Goal: Information Seeking & Learning: Learn about a topic

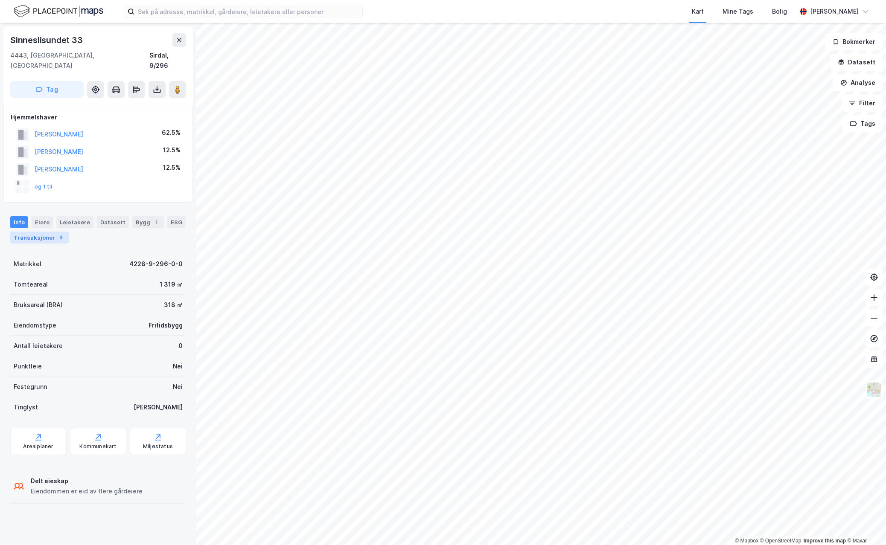
click at [49, 232] on div "Transaksjoner 3" at bounding box center [39, 238] width 58 height 12
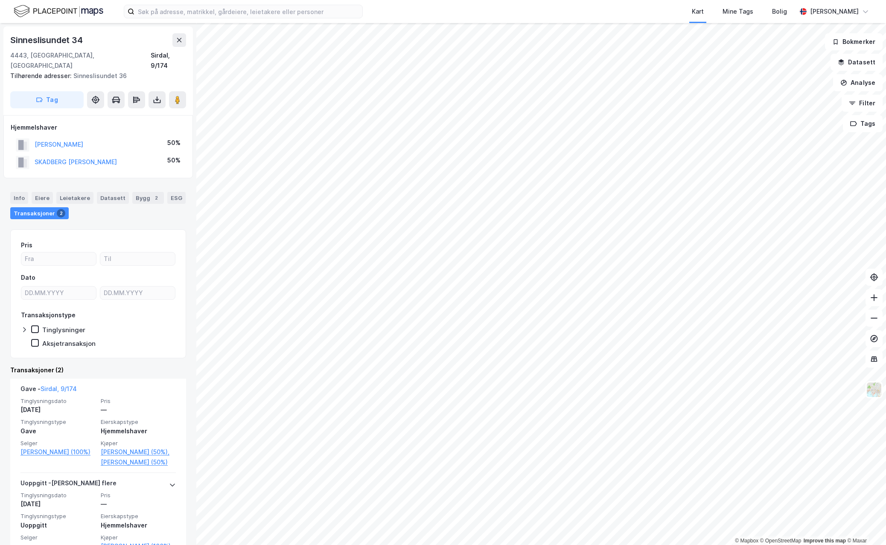
click at [885, 350] on html "Kart Mine Tags Bolig [PERSON_NAME] © Mapbox © OpenStreetMap Improve this map © …" at bounding box center [443, 272] width 886 height 545
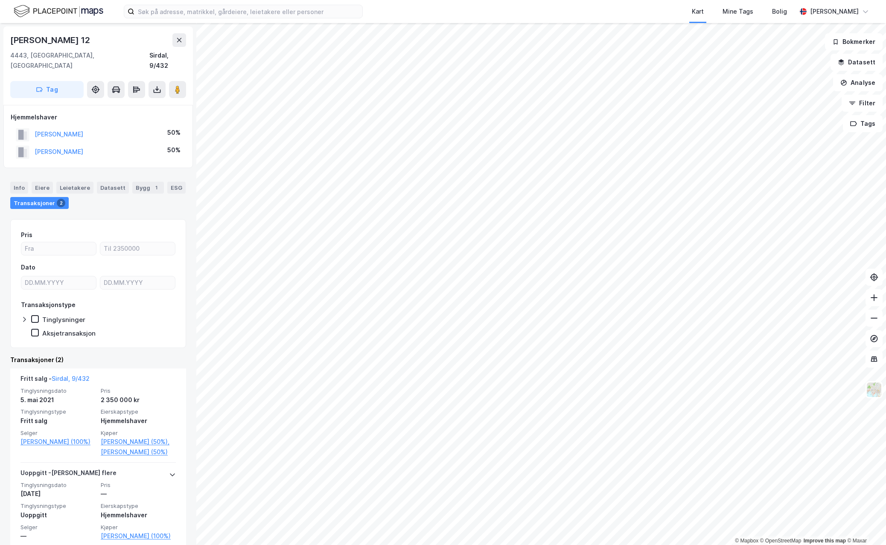
click at [439, 545] on html "Kart Mine Tags Bolig [PERSON_NAME] © Mapbox © OpenStreetMap Improve this map © …" at bounding box center [443, 272] width 886 height 545
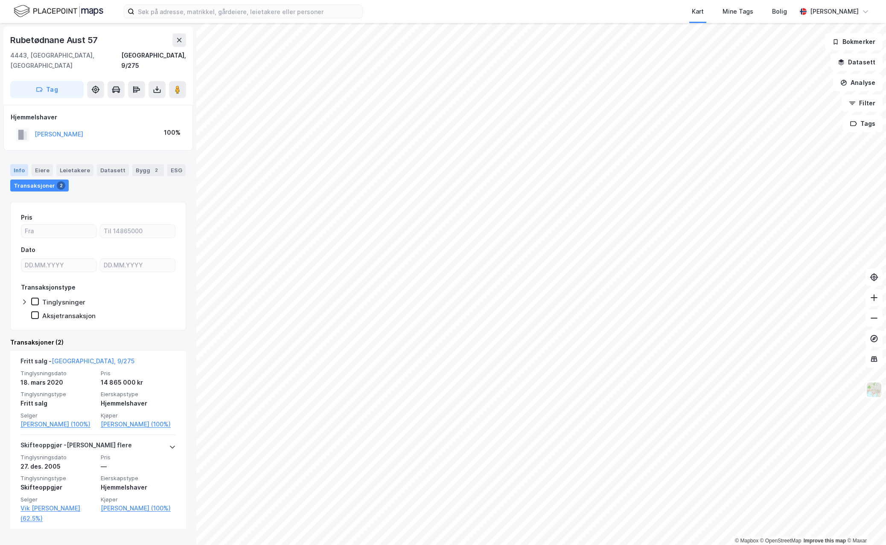
click at [16, 164] on div "Info" at bounding box center [19, 170] width 18 height 12
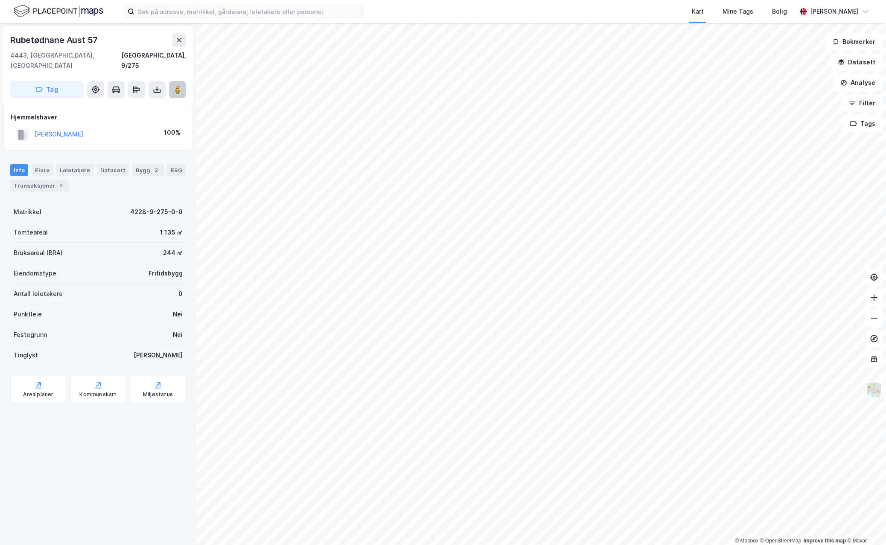
click at [178, 72] on div "© Mapbox © OpenStreetMap Improve this map © Maxar [STREET_ADDRESS], [GEOGRAPHIC…" at bounding box center [443, 284] width 886 height 522
click at [92, 277] on div "© Mapbox © OpenStreetMap Improve this map © Maxar [STREET_ADDRESS], [GEOGRAPHIC…" at bounding box center [443, 284] width 886 height 522
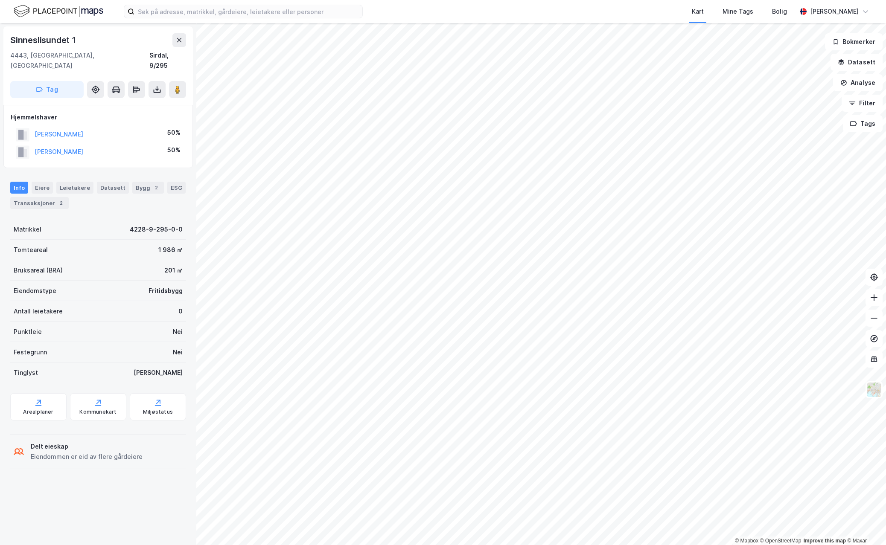
click at [129, 325] on div "© Mapbox © OpenStreetMap Improve this map © Maxar Sinneslisundet 1 4443, [GEOGR…" at bounding box center [443, 284] width 886 height 522
